Goal: Check status: Check status

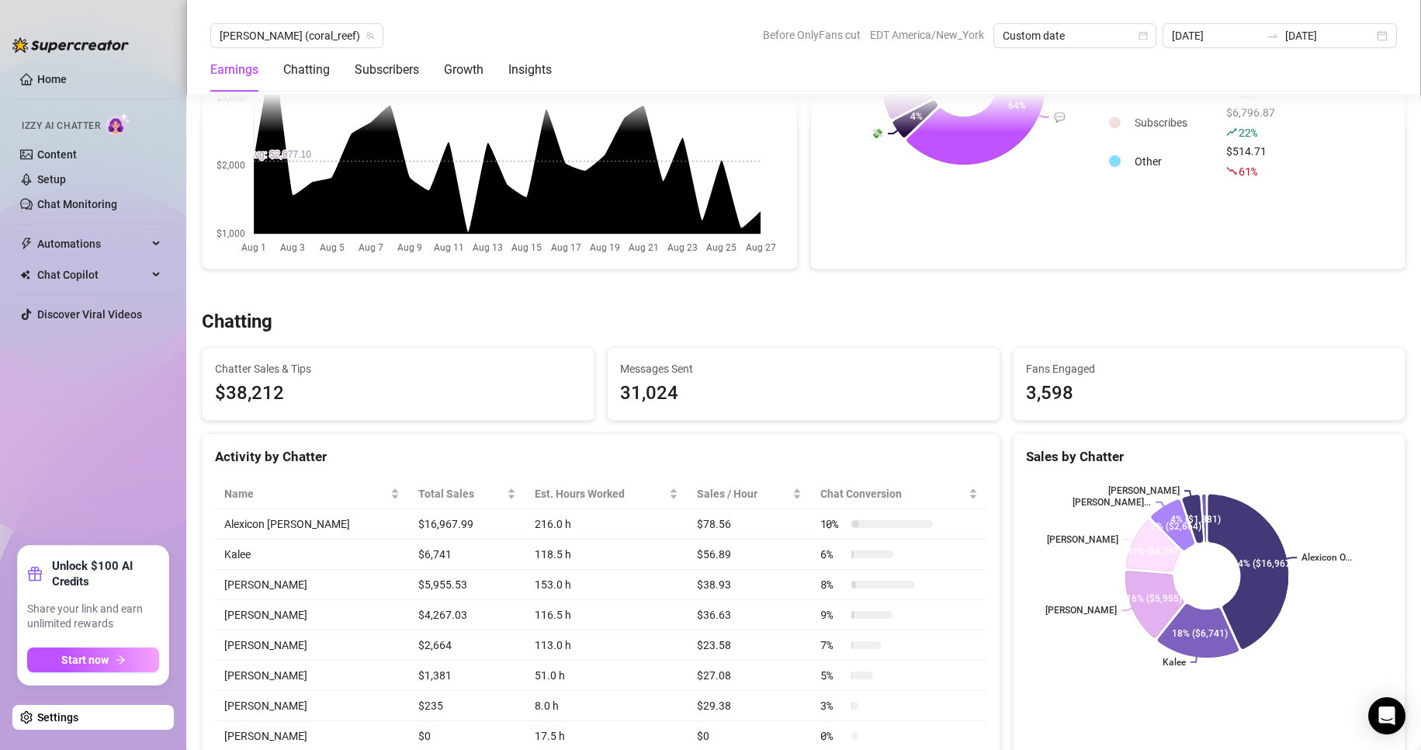
scroll to position [329, 0]
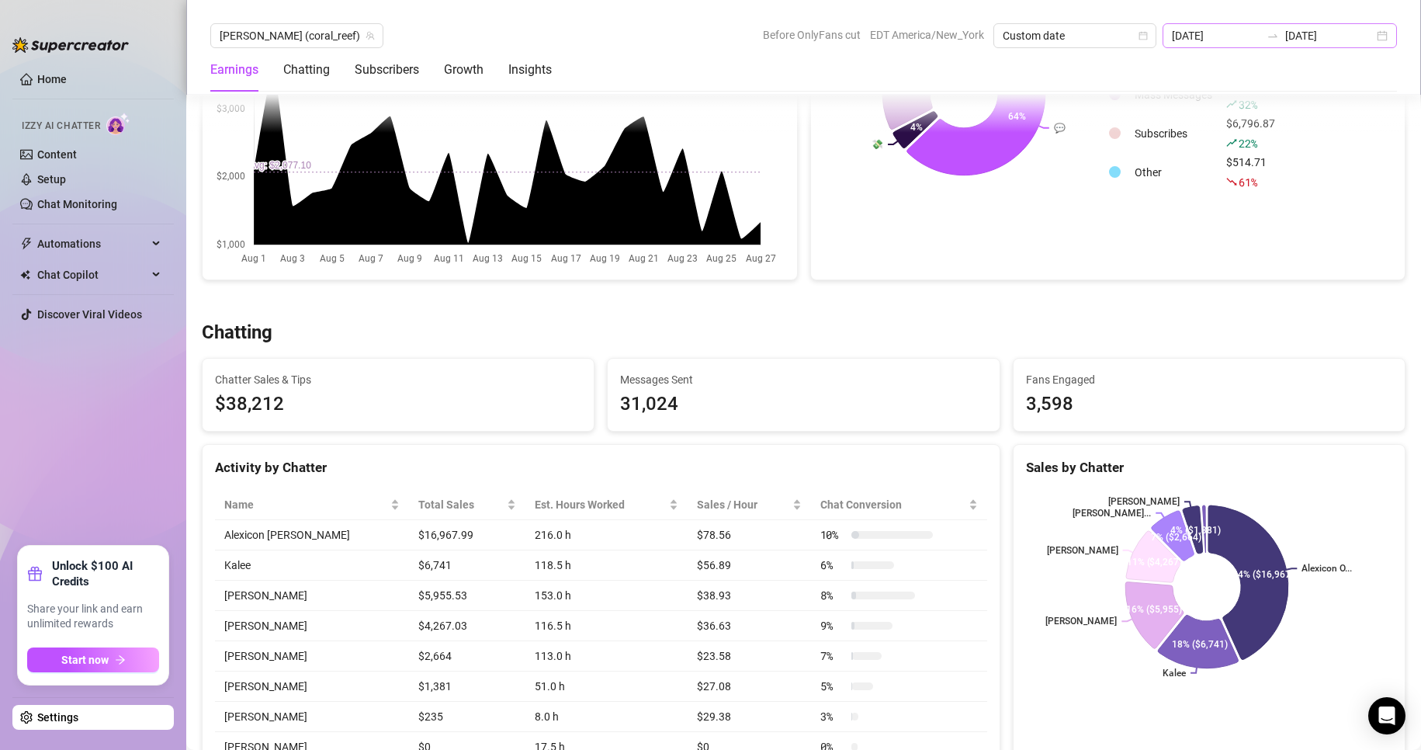
click at [1386, 41] on div "[DATE] [DATE]" at bounding box center [1279, 35] width 234 height 25
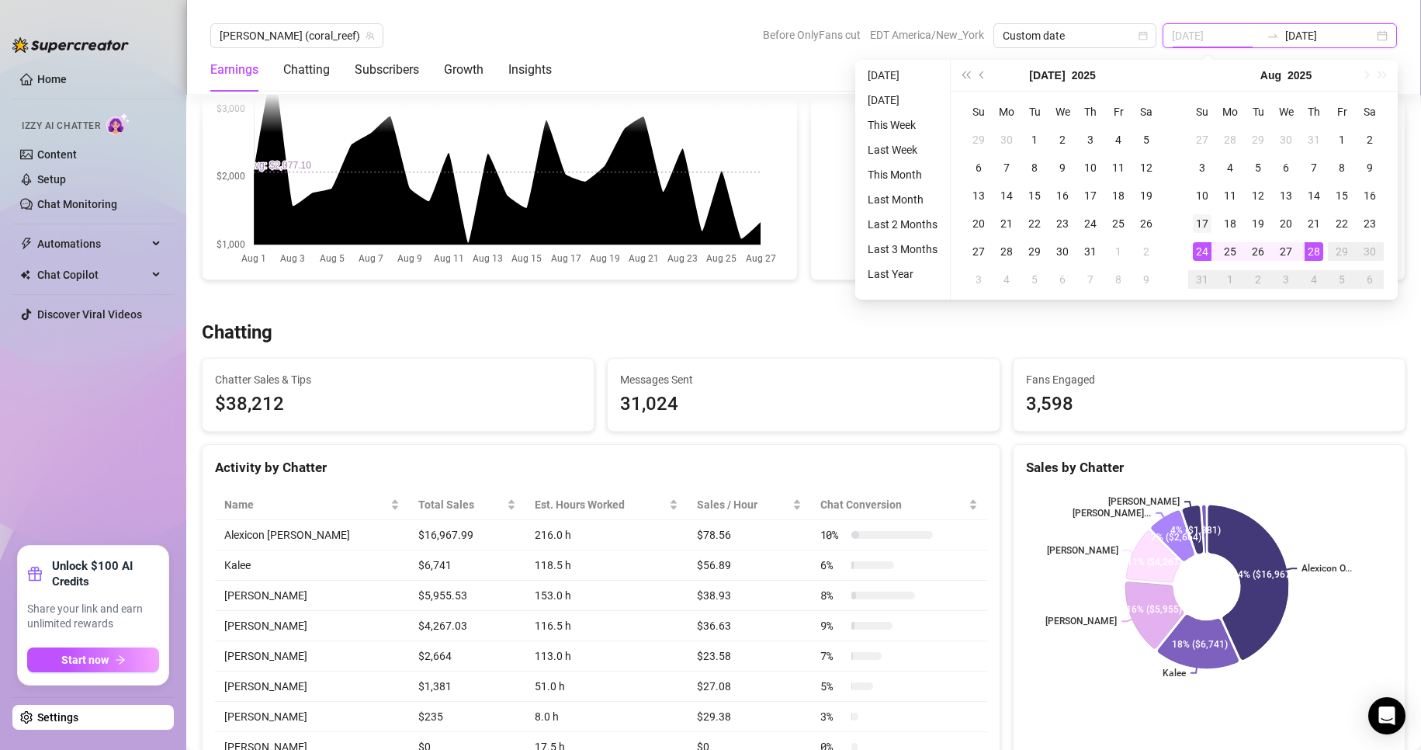
type input "[DATE]"
click at [1203, 221] on div "17" at bounding box center [1202, 223] width 19 height 19
type input "[DATE]"
click at [1308, 246] on div "28" at bounding box center [1313, 251] width 19 height 19
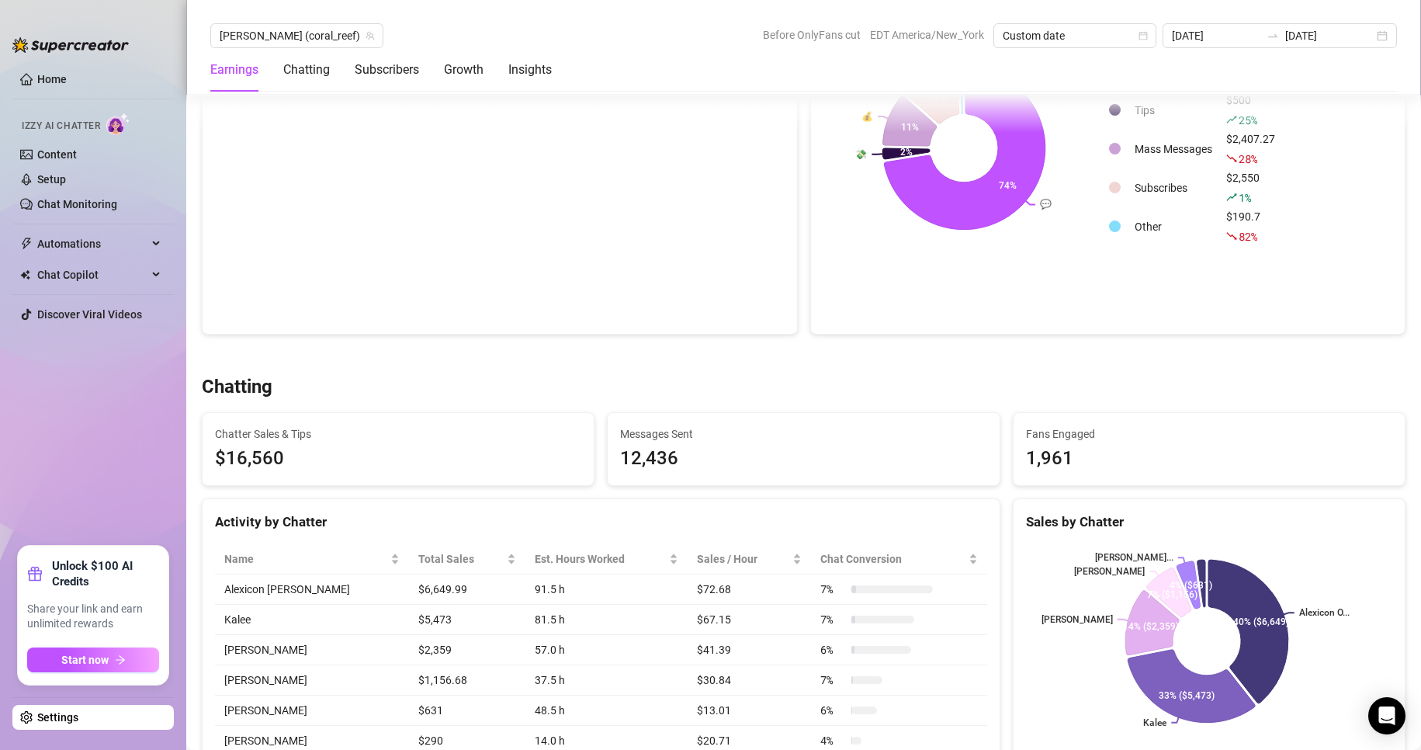
scroll to position [0, 0]
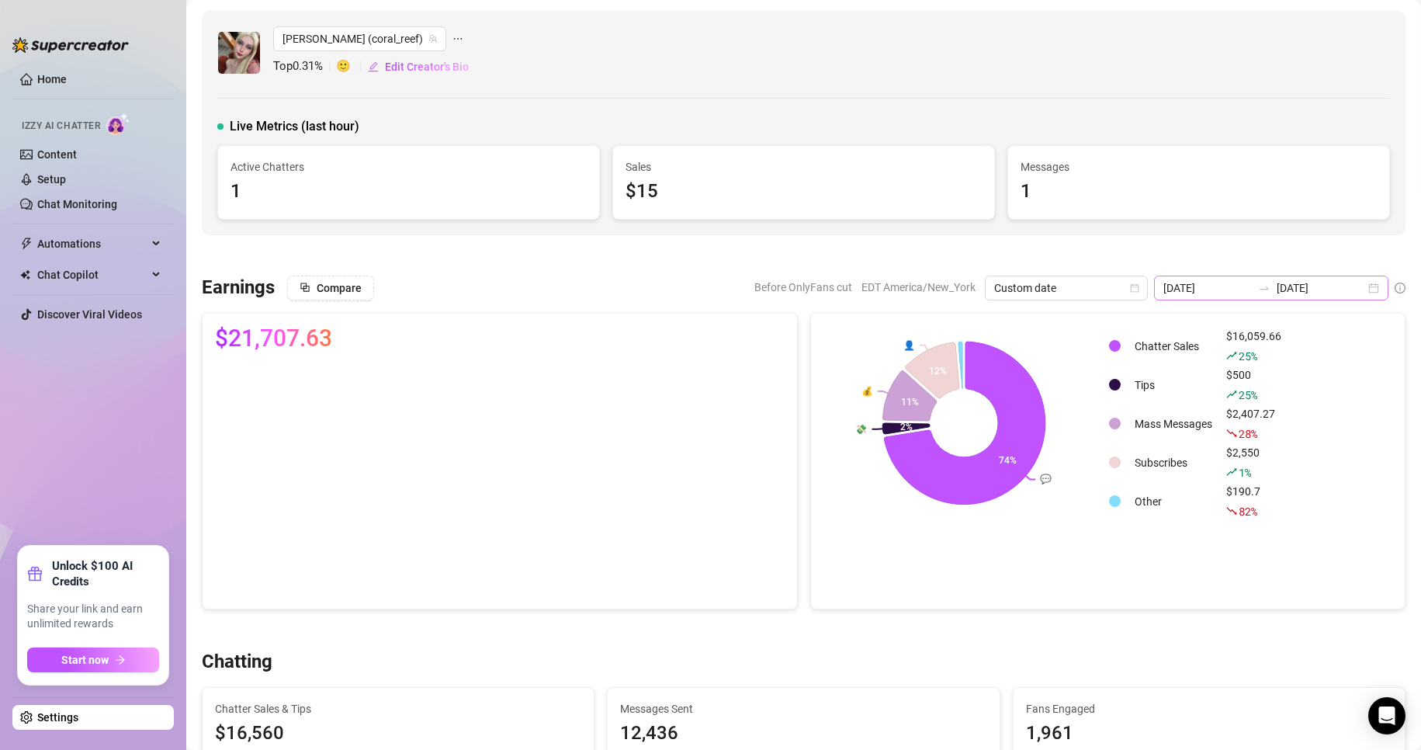
click at [1362, 277] on div "[DATE] [DATE]" at bounding box center [1271, 287] width 234 height 25
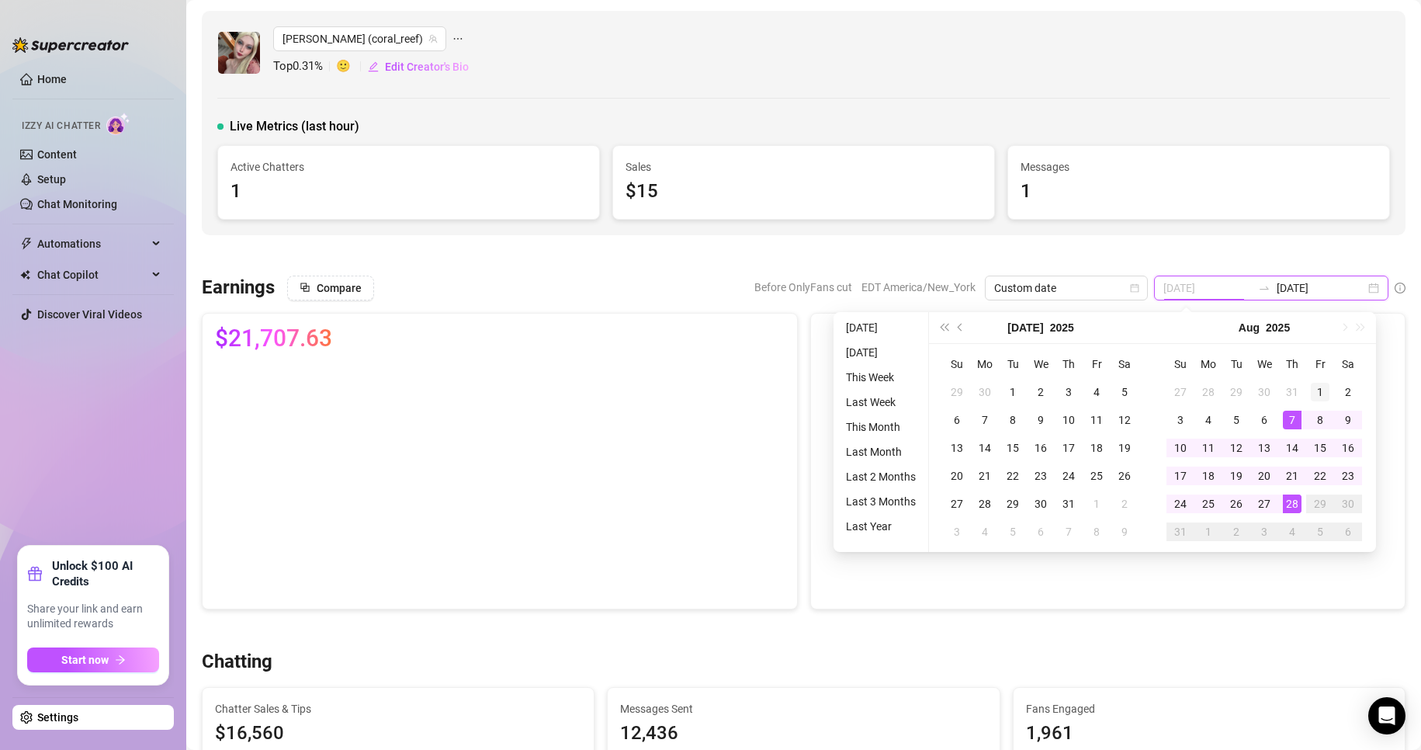
type input "[DATE]"
click at [1317, 397] on div "1" at bounding box center [1320, 392] width 19 height 19
type input "[DATE]"
click at [1288, 500] on div "28" at bounding box center [1292, 503] width 19 height 19
type input "[DATE]"
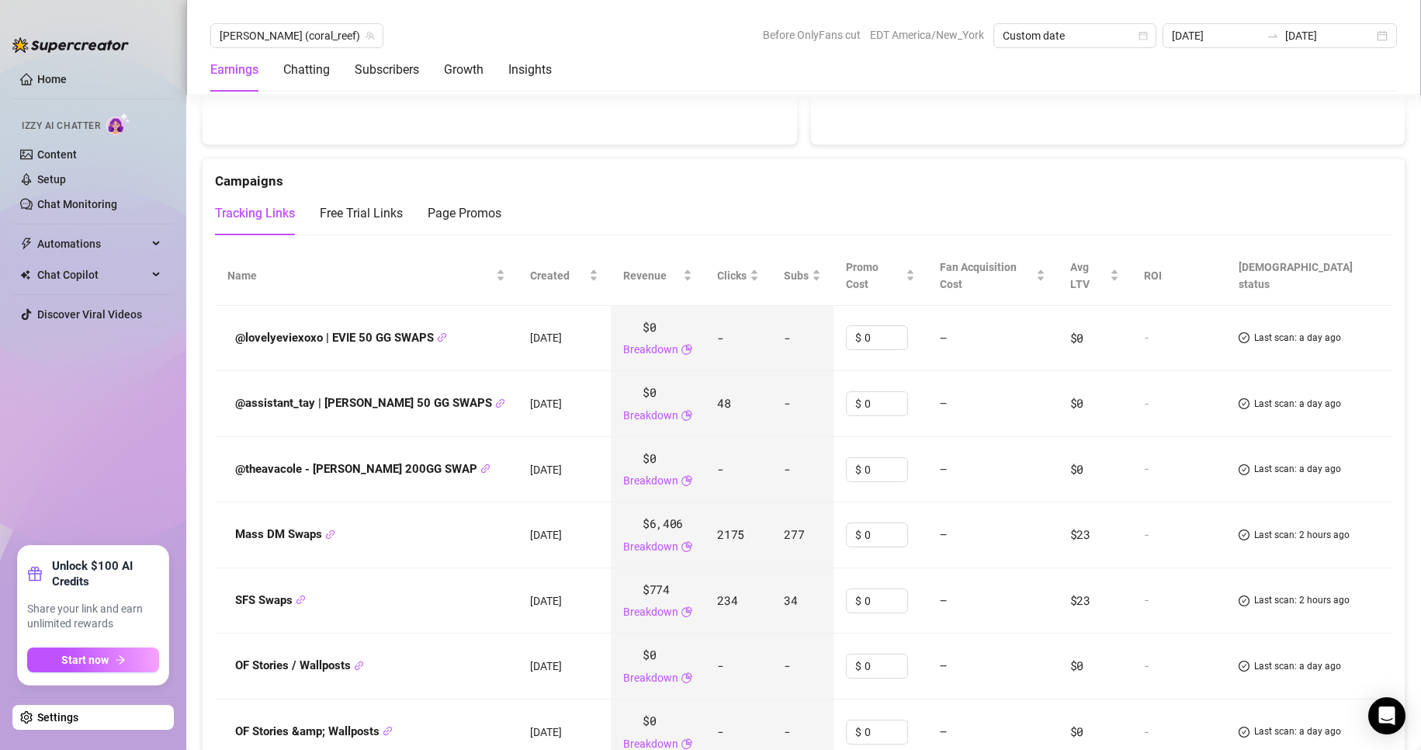
scroll to position [1935, 0]
